Goal: Information Seeking & Learning: Learn about a topic

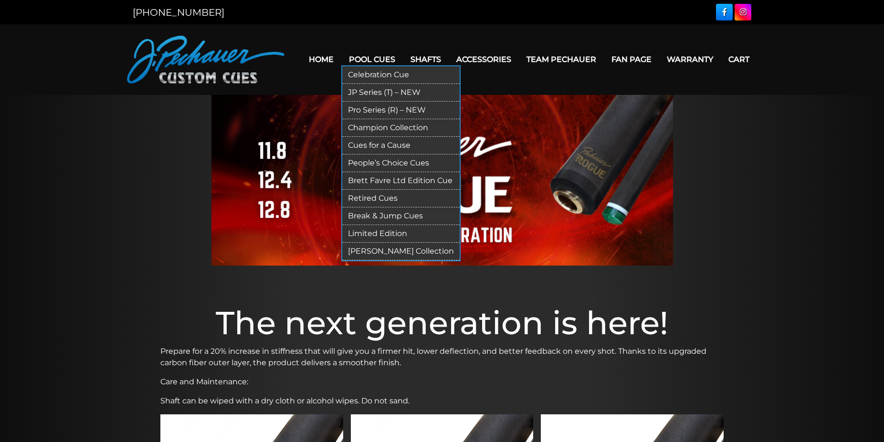
click at [350, 200] on link "Retired Cues" at bounding box center [400, 199] width 117 height 18
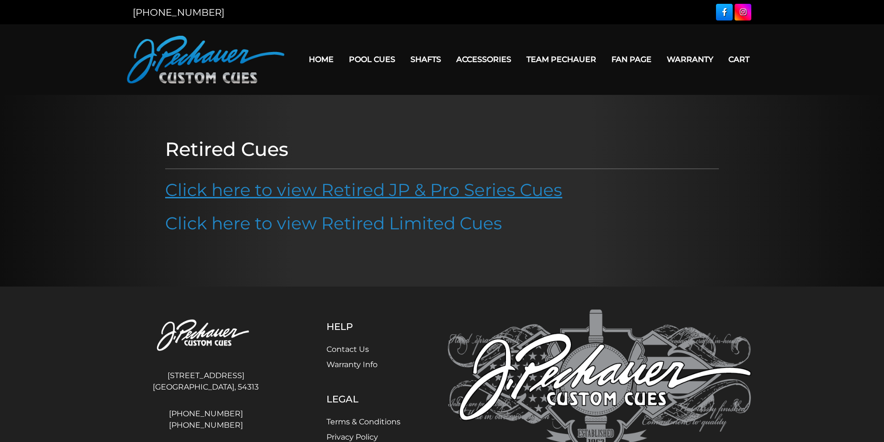
click at [344, 194] on link "Click here to view Retired JP & Pro Series Cues" at bounding box center [363, 189] width 397 height 21
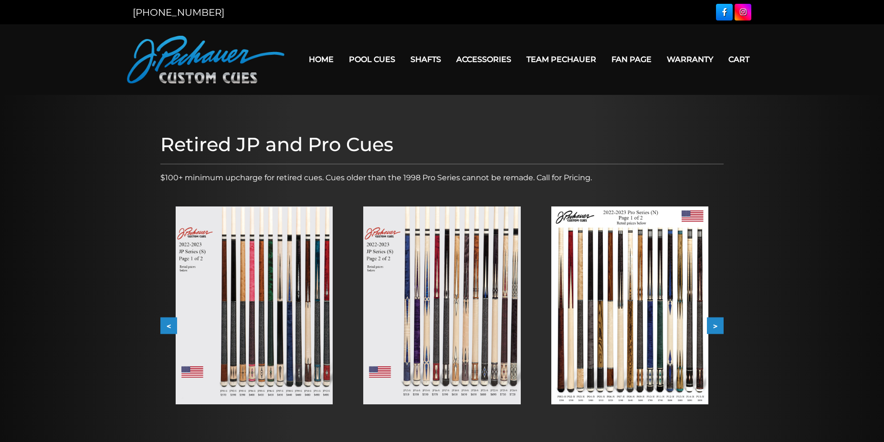
click at [248, 320] on img at bounding box center [254, 306] width 157 height 198
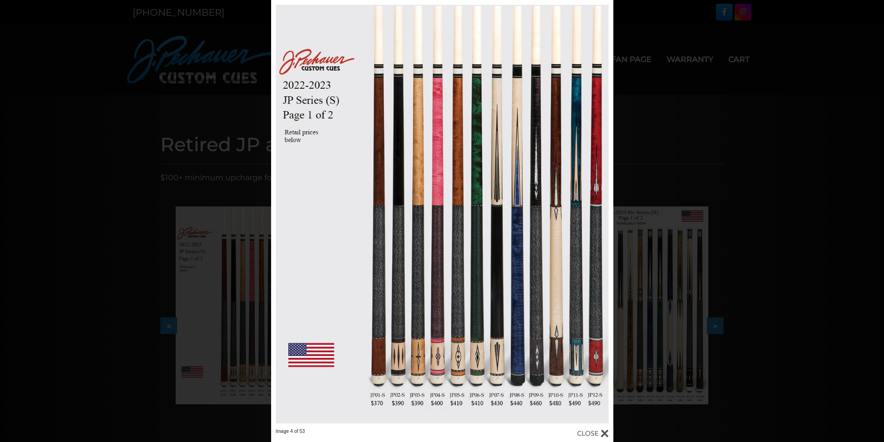
click at [99, 152] on div "Image 4 of 53" at bounding box center [442, 221] width 884 height 442
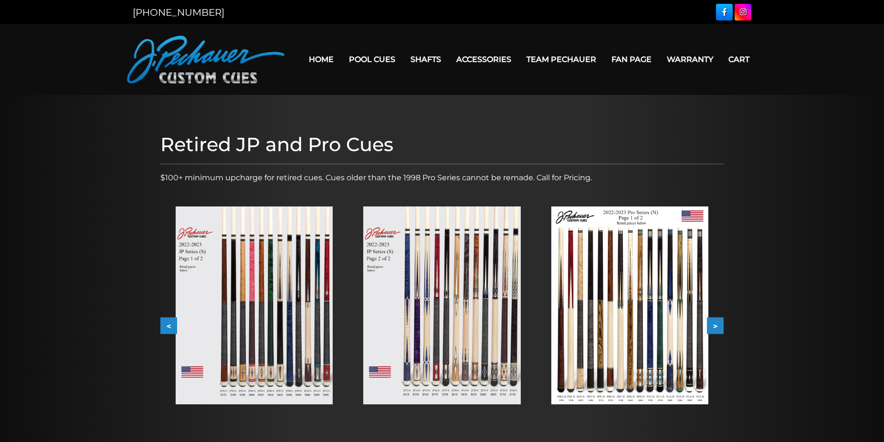
click at [721, 321] on button ">" at bounding box center [715, 326] width 17 height 17
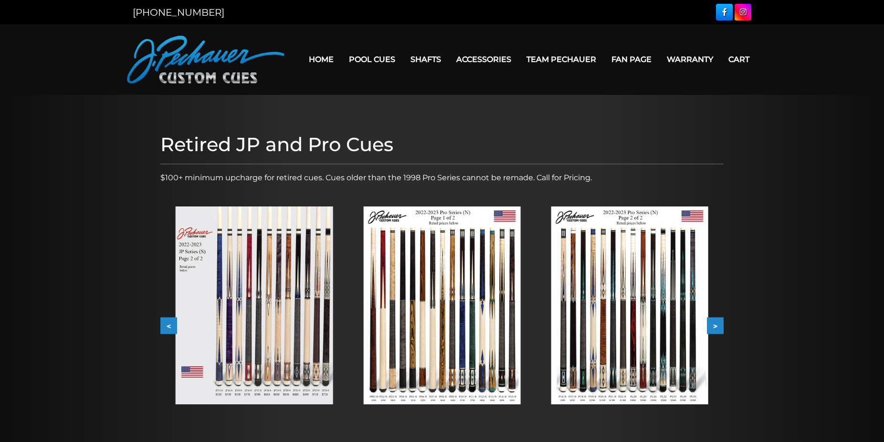
click at [721, 321] on button ">" at bounding box center [715, 326] width 17 height 17
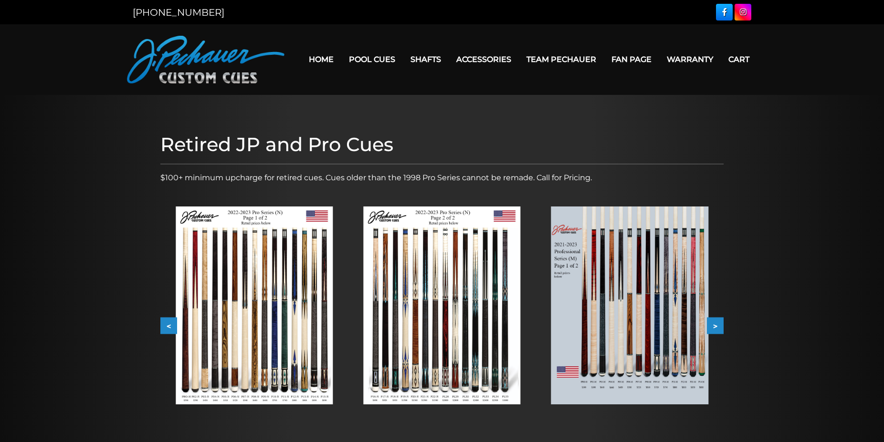
click at [721, 321] on button ">" at bounding box center [715, 326] width 17 height 17
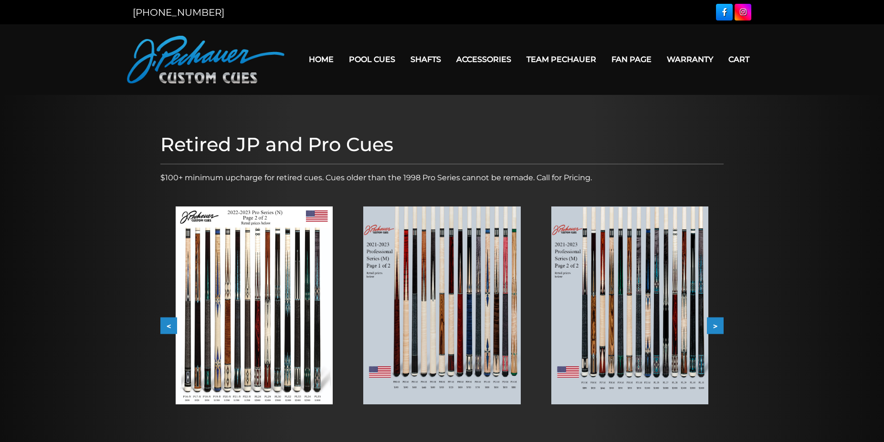
click at [721, 321] on button ">" at bounding box center [715, 326] width 17 height 17
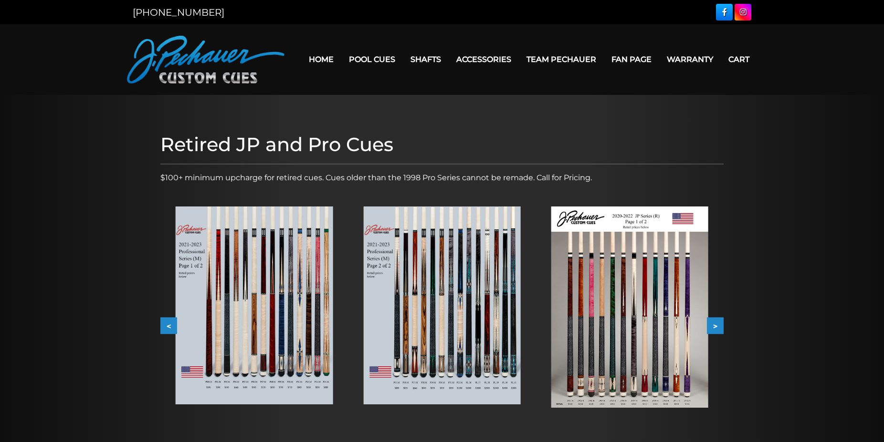
click at [721, 321] on button ">" at bounding box center [715, 326] width 17 height 17
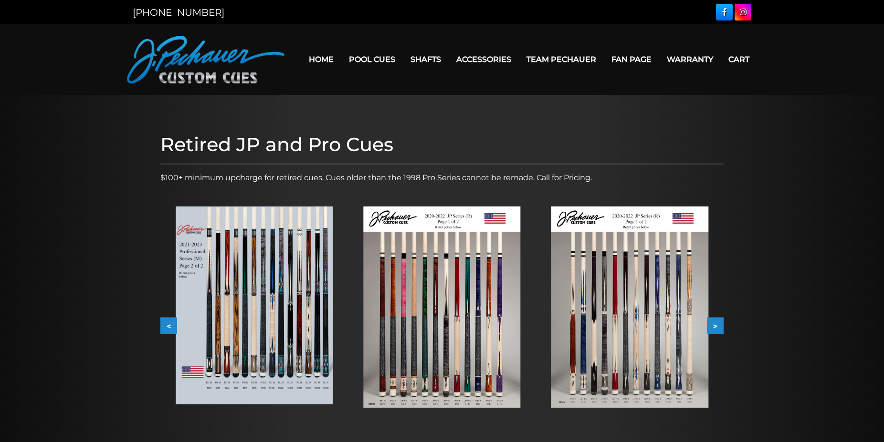
click at [474, 282] on img at bounding box center [441, 307] width 157 height 201
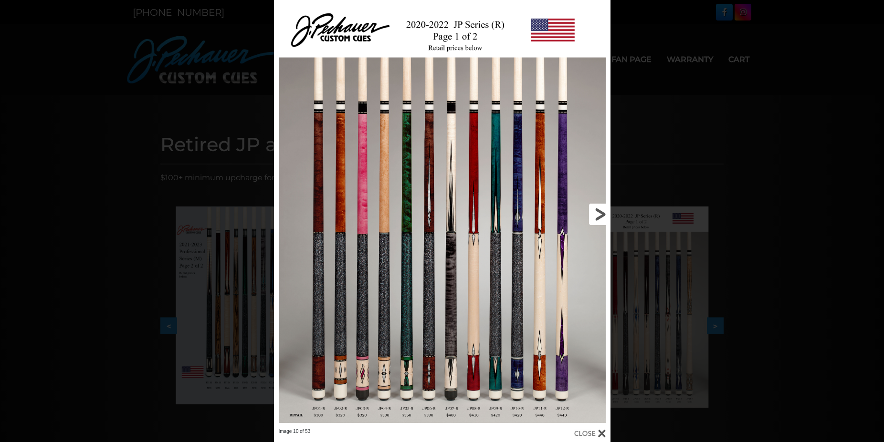
click at [600, 209] on link at bounding box center [534, 214] width 151 height 428
